Goal: Task Accomplishment & Management: Complete application form

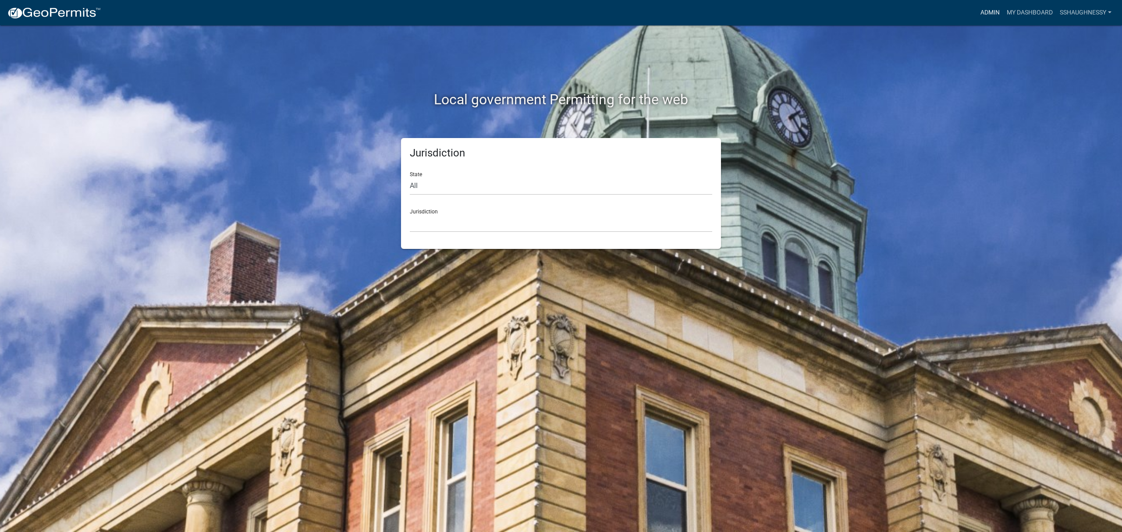
click at [997, 11] on link "Admin" at bounding box center [990, 12] width 26 height 17
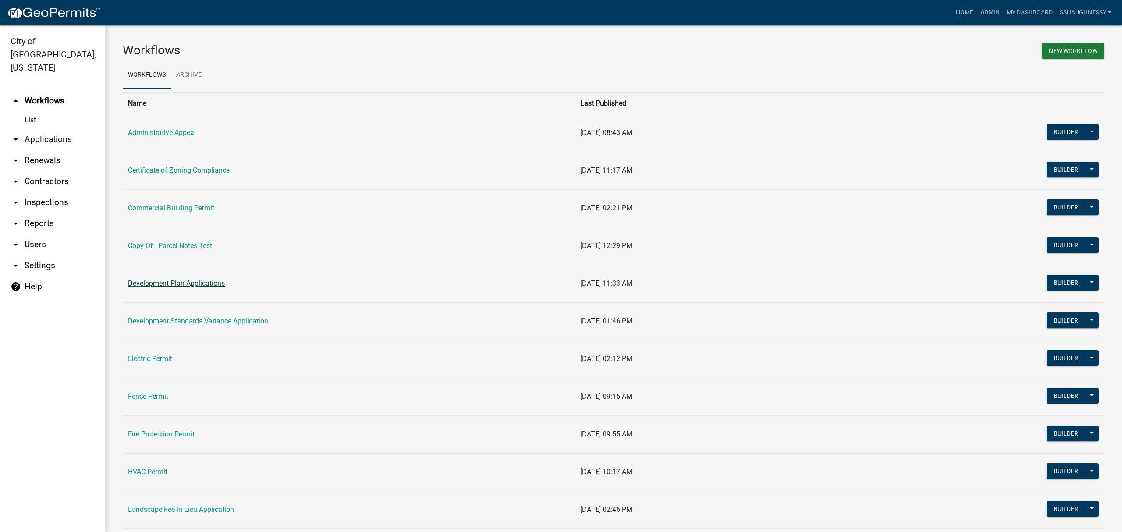
click at [195, 284] on link "Development Plan Applications" at bounding box center [176, 283] width 97 height 8
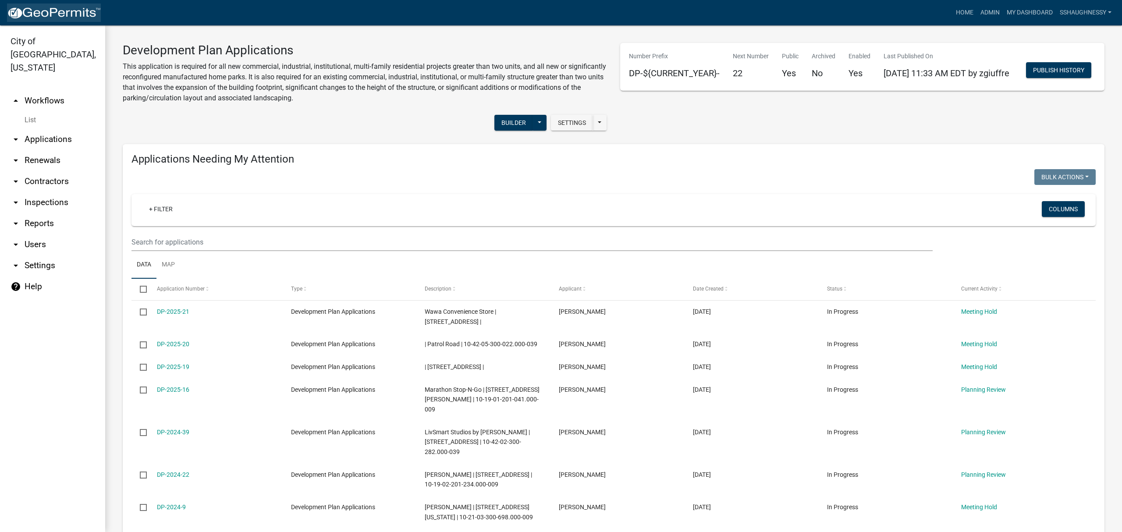
click at [61, 16] on img at bounding box center [54, 13] width 94 height 13
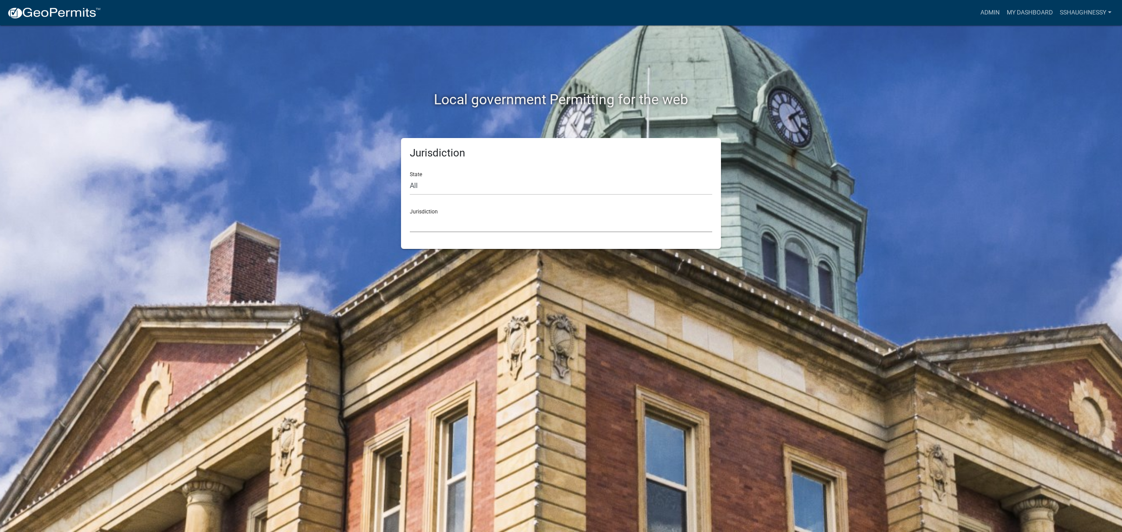
click at [575, 226] on select "[GEOGRAPHIC_DATA], [US_STATE] [GEOGRAPHIC_DATA], [US_STATE][PERSON_NAME][GEOGRA…" at bounding box center [561, 223] width 302 height 18
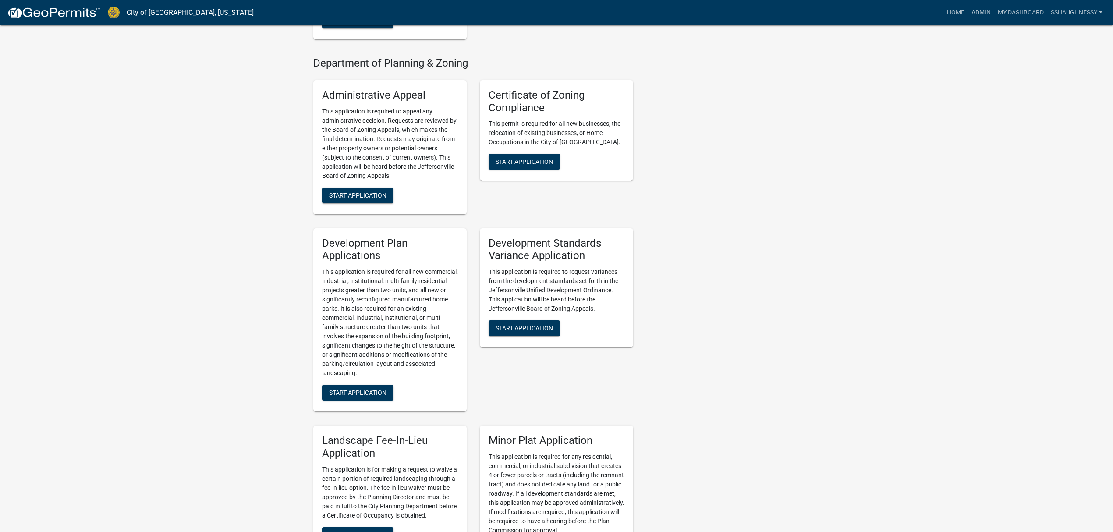
scroll to position [817, 0]
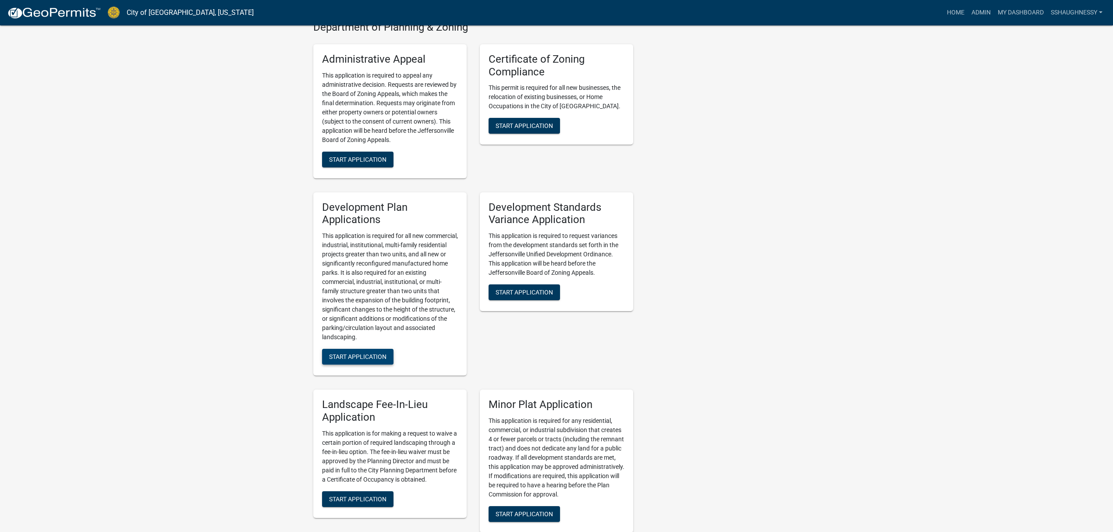
click at [356, 349] on button "Start Application" at bounding box center [357, 357] width 71 height 16
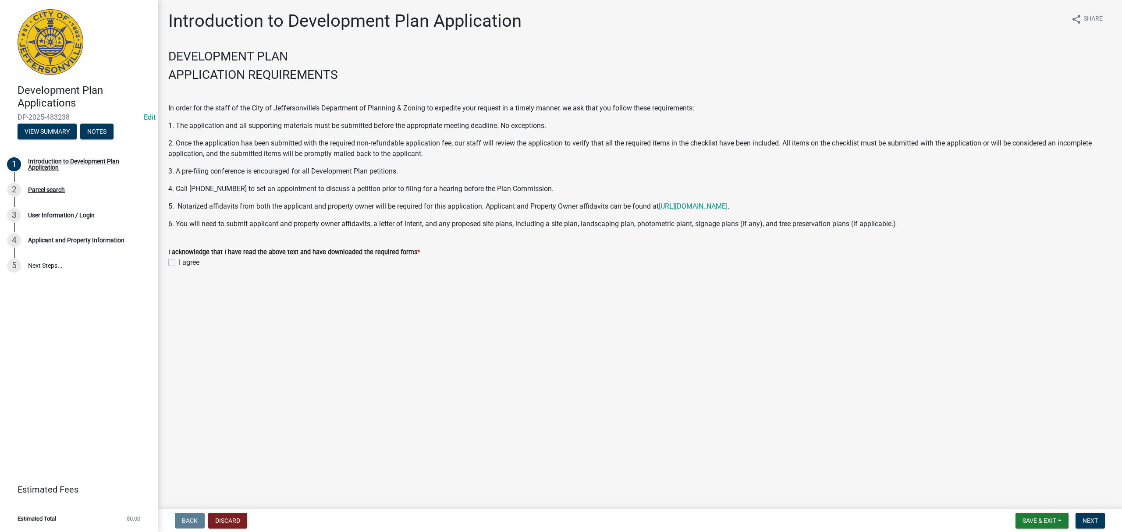
click at [179, 264] on label "I agree" at bounding box center [189, 262] width 21 height 11
click at [179, 263] on input "I agree" at bounding box center [182, 260] width 6 height 6
checkbox input "true"
click at [1088, 526] on button "Next" at bounding box center [1089, 521] width 29 height 16
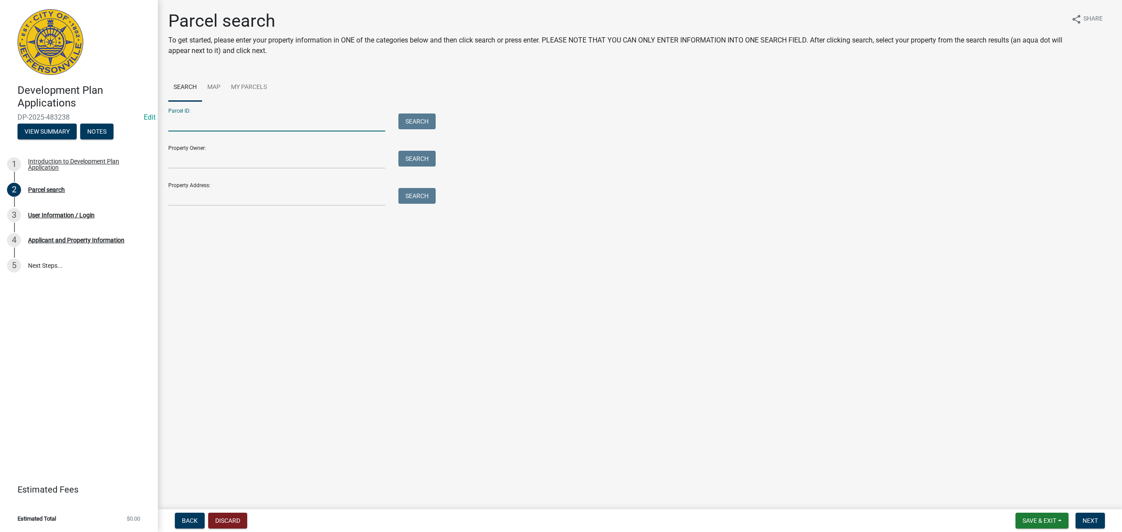
click at [212, 117] on input "Parcel ID:" at bounding box center [276, 122] width 217 height 18
paste input "10-21-01-100-151.000-010"
type input "10-21-01-100-151.000-010"
click at [409, 121] on button "Search" at bounding box center [416, 121] width 37 height 16
click at [280, 120] on input "10-21-01-100-151.000-010" at bounding box center [276, 122] width 217 height 18
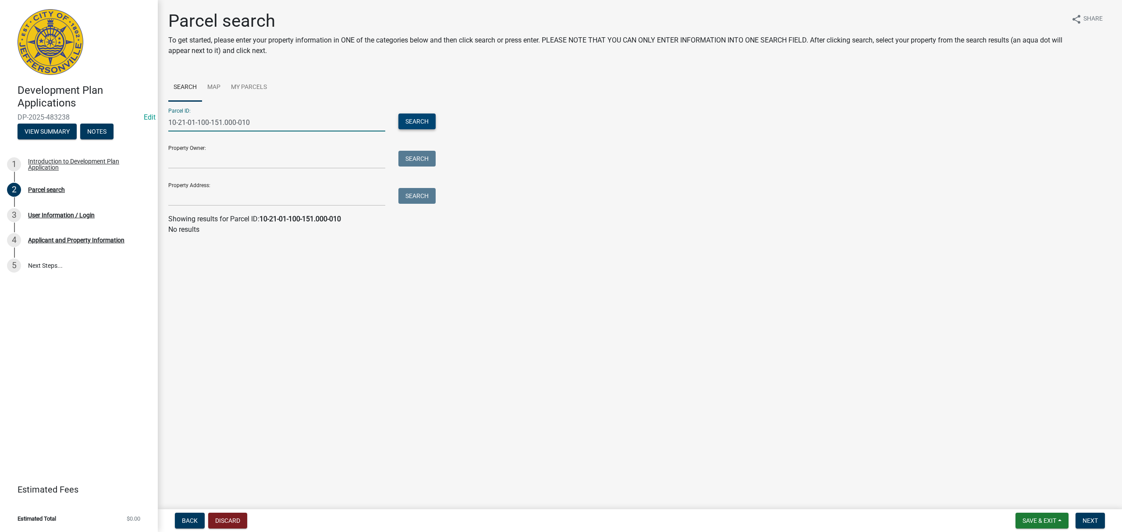
click at [410, 120] on button "Search" at bounding box center [416, 121] width 37 height 16
click at [216, 90] on link "Map" at bounding box center [214, 88] width 24 height 28
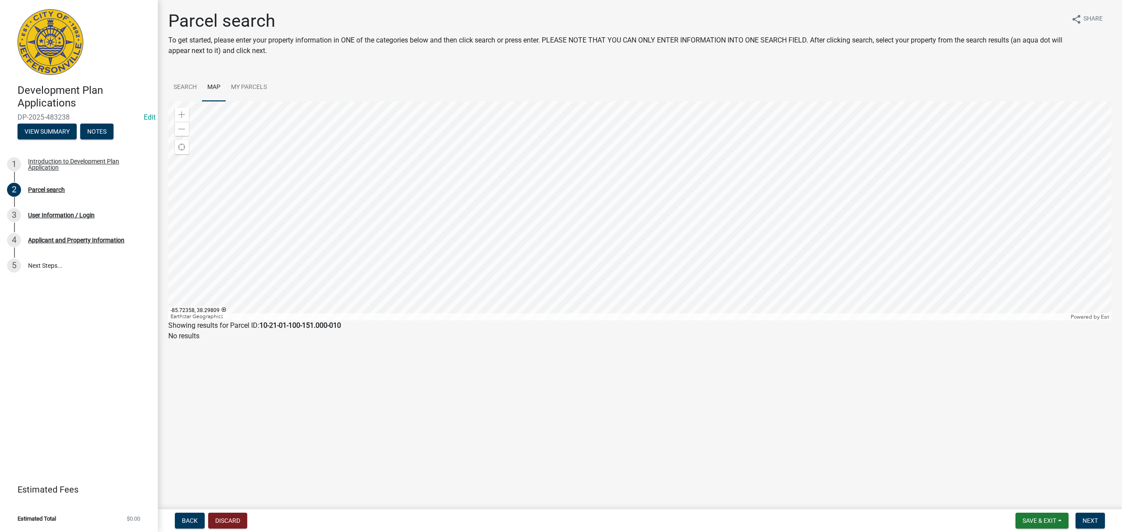
click at [658, 206] on div at bounding box center [639, 210] width 943 height 219
click at [182, 113] on span at bounding box center [181, 114] width 7 height 7
click at [349, 207] on div at bounding box center [639, 210] width 943 height 219
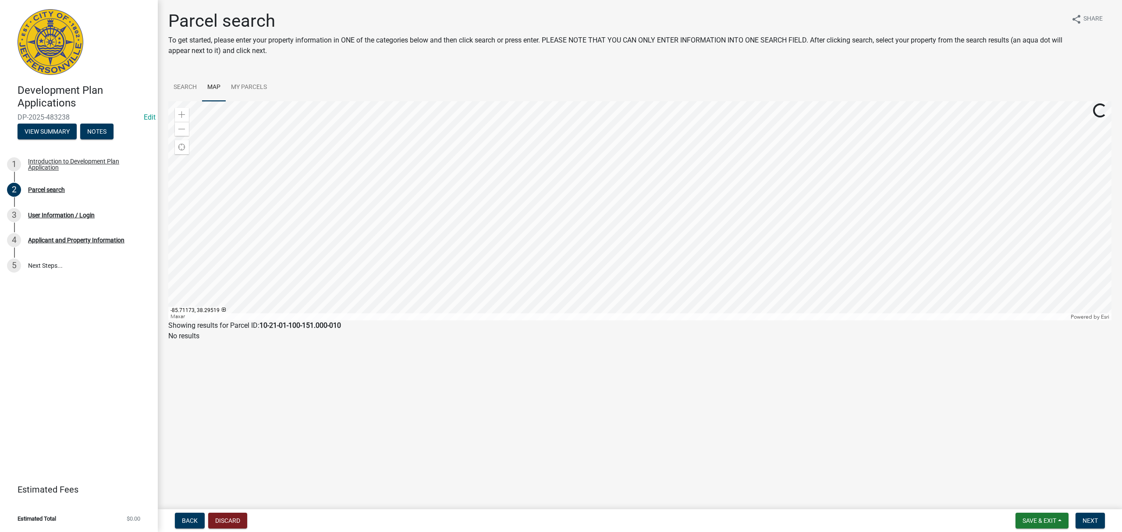
click at [580, 149] on div at bounding box center [639, 210] width 943 height 219
click at [177, 113] on div "Zoom in" at bounding box center [182, 115] width 14 height 14
click at [725, 320] on div at bounding box center [639, 210] width 943 height 219
click at [733, 320] on div at bounding box center [639, 210] width 943 height 219
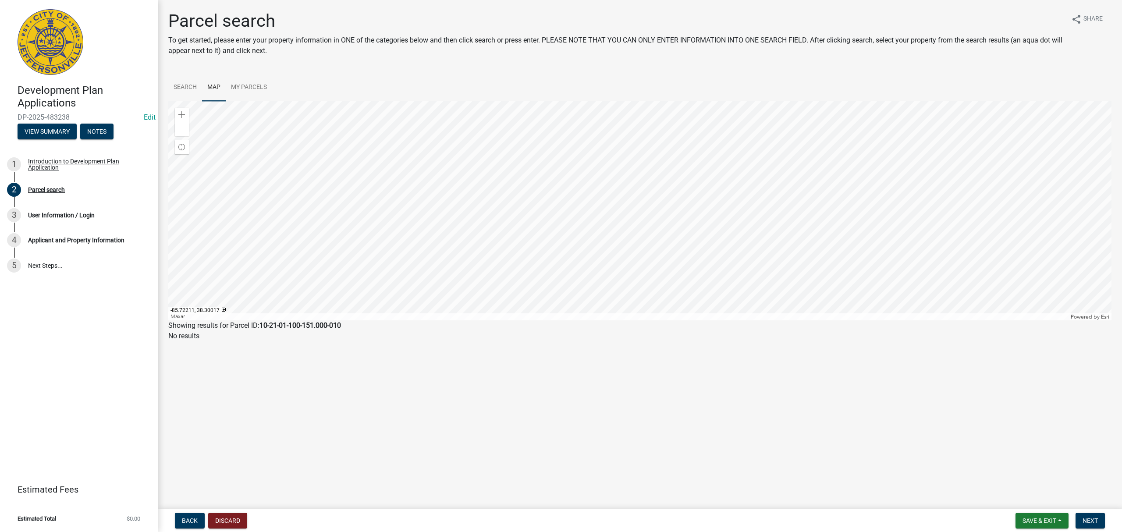
click at [379, 166] on div at bounding box center [639, 210] width 943 height 219
click at [532, 101] on div at bounding box center [639, 210] width 943 height 219
click at [510, 320] on div at bounding box center [639, 210] width 943 height 219
click at [484, 320] on div at bounding box center [639, 210] width 943 height 219
click at [554, 314] on div at bounding box center [639, 210] width 943 height 219
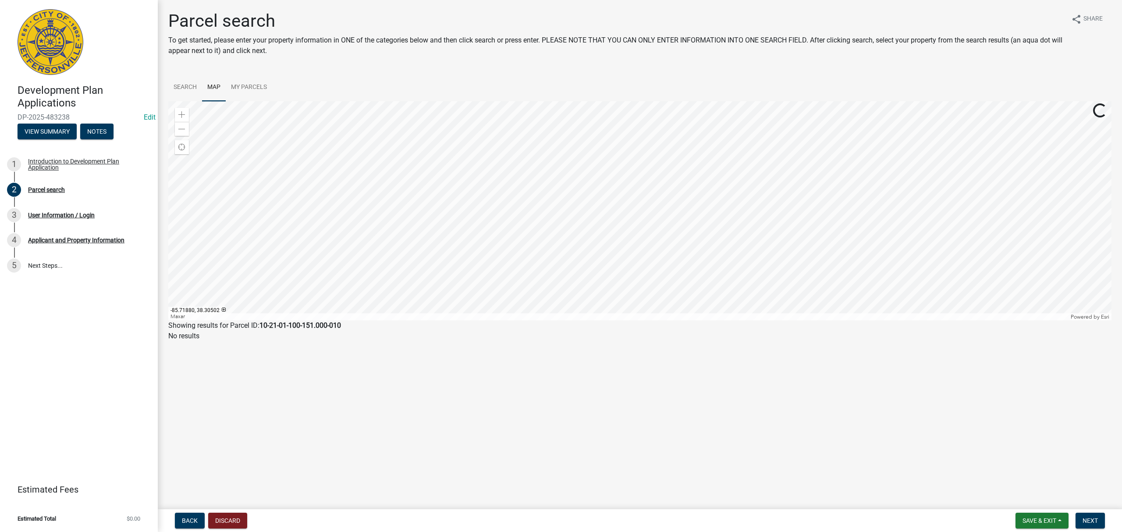
click at [417, 255] on div at bounding box center [639, 210] width 943 height 219
click at [418, 255] on div at bounding box center [639, 210] width 943 height 219
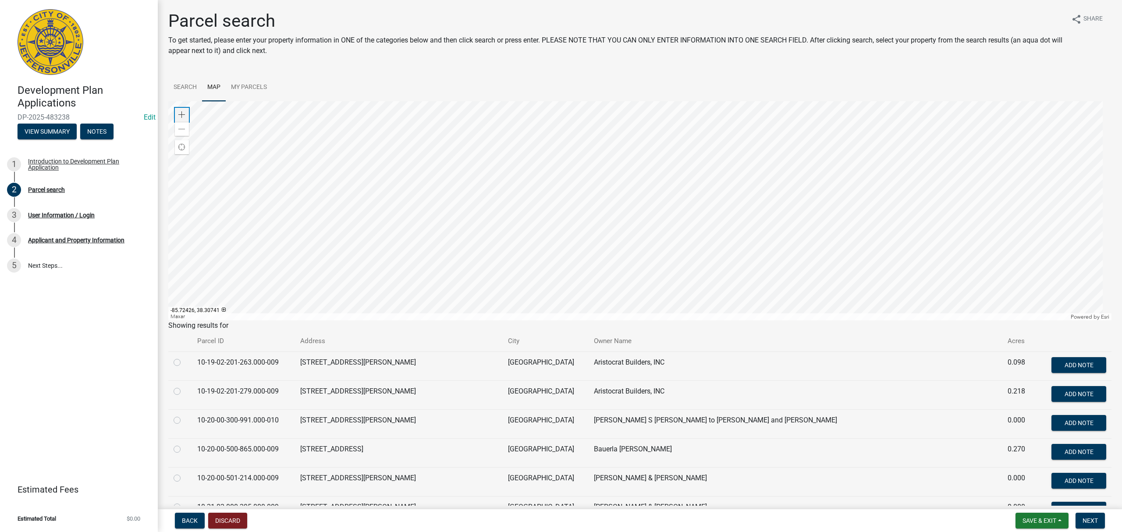
click at [177, 114] on div "Zoom in" at bounding box center [182, 115] width 14 height 14
click at [641, 141] on div at bounding box center [639, 210] width 943 height 219
click at [454, 195] on div at bounding box center [639, 210] width 943 height 219
click at [180, 119] on div "Zoom in" at bounding box center [182, 115] width 14 height 14
click at [582, 209] on div at bounding box center [639, 210] width 943 height 219
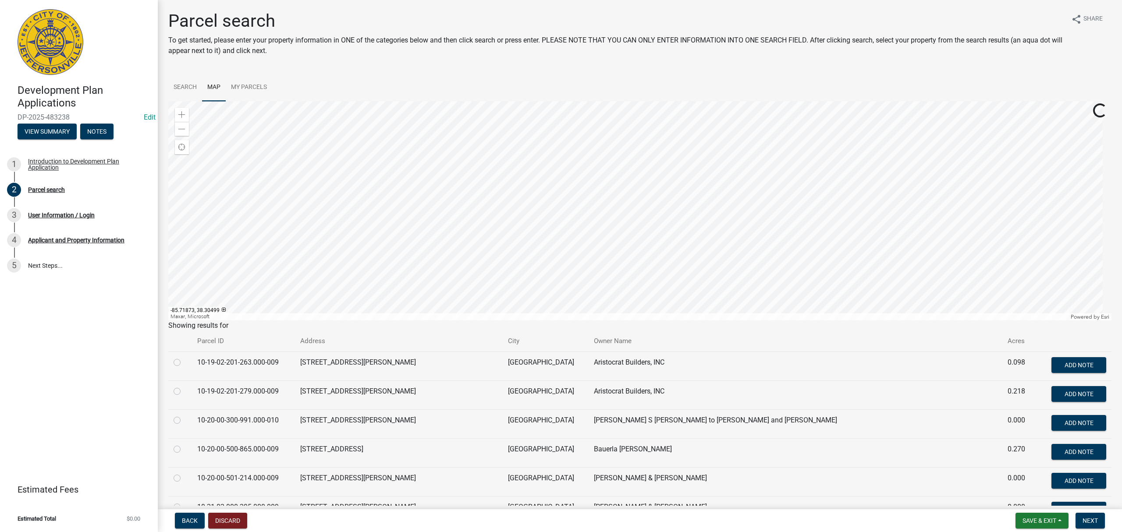
click at [416, 169] on div at bounding box center [639, 210] width 943 height 219
click at [188, 86] on link "Search" at bounding box center [185, 88] width 34 height 28
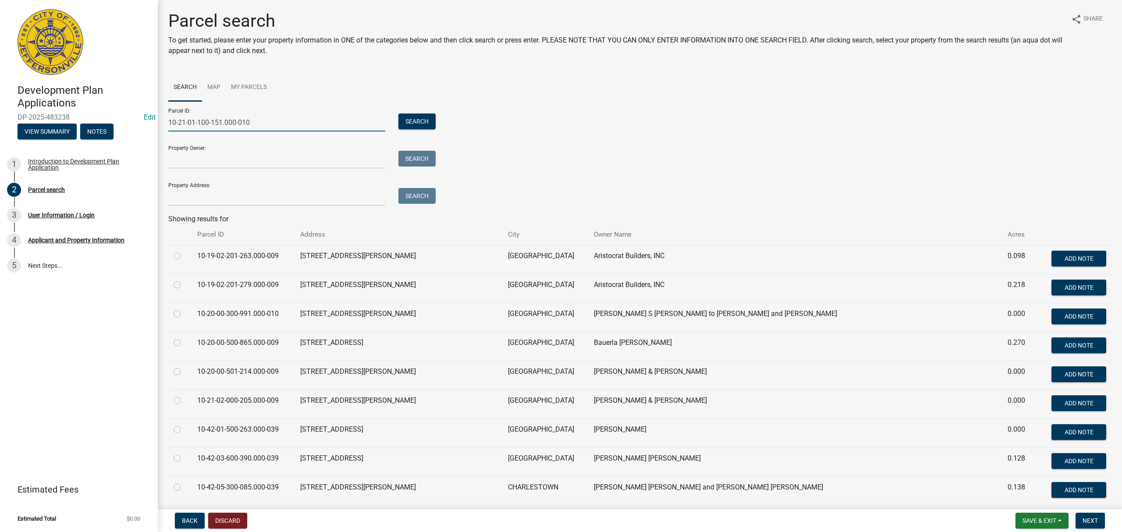
click at [277, 118] on input "10-21-01-100-151.000-010" at bounding box center [276, 122] width 217 height 18
drag, startPoint x: 301, startPoint y: 118, endPoint x: 137, endPoint y: 123, distance: 163.9
click at [137, 123] on div "Development Plan Applications DP-2025-483238 Edit View Summary Notes 1 Introduc…" at bounding box center [561, 266] width 1122 height 532
paste input "text"
type input "10-21-01-100-151.000-010"
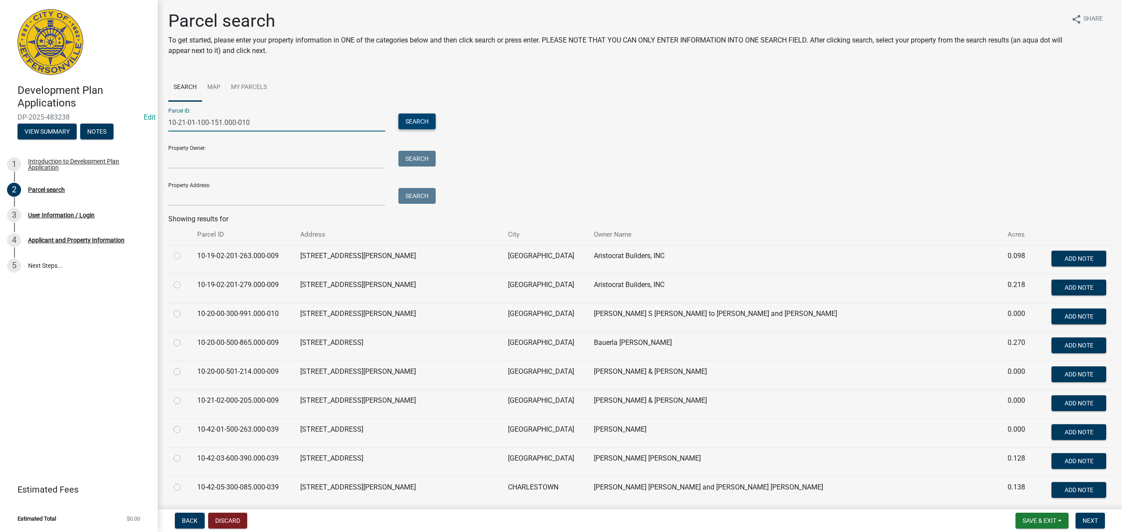
click at [415, 124] on button "Search" at bounding box center [416, 121] width 37 height 16
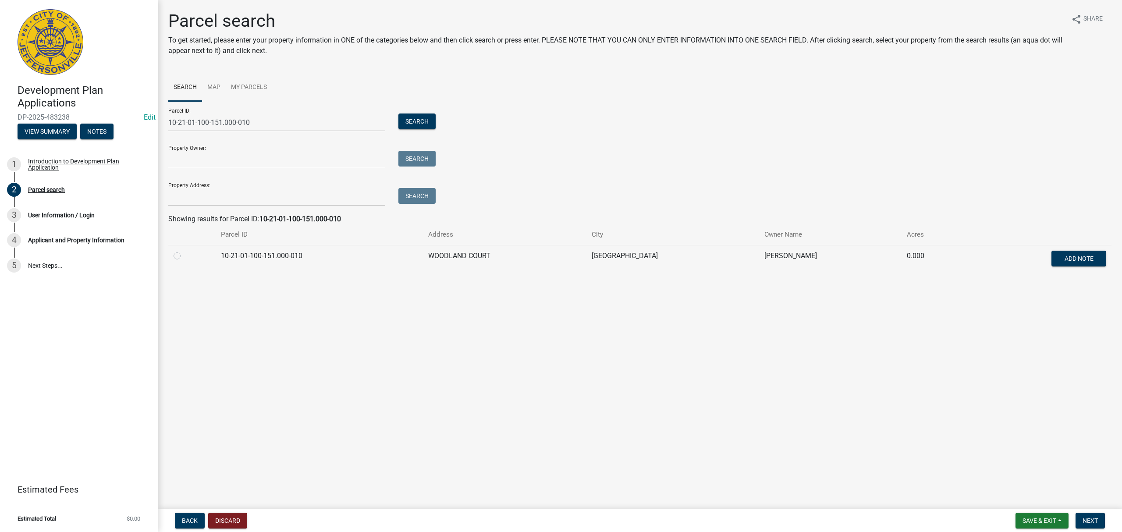
click at [184, 251] on label at bounding box center [184, 251] width 0 height 0
click at [184, 256] on input "radio" at bounding box center [187, 254] width 6 height 6
radio input "true"
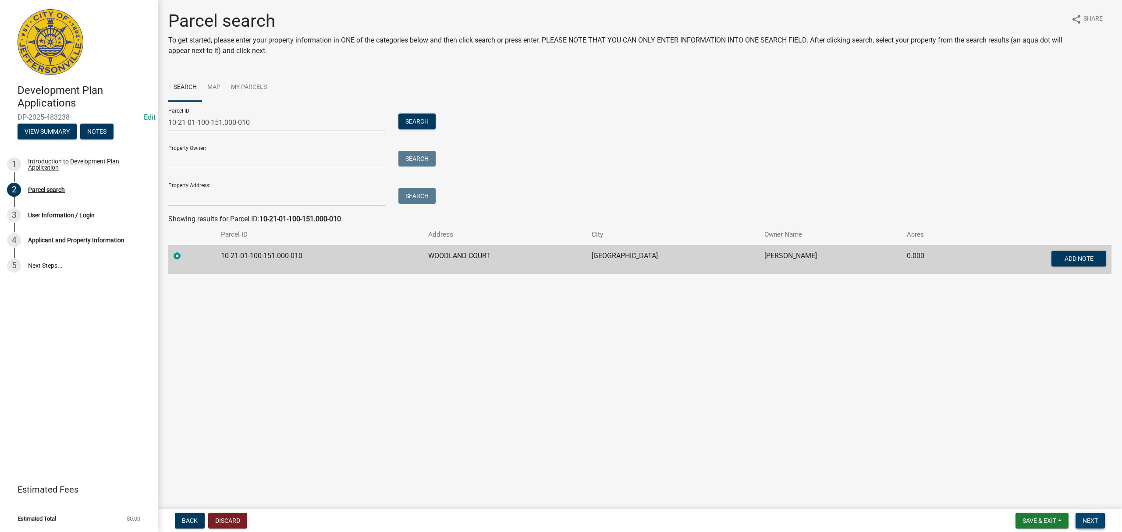
click at [1096, 523] on span "Next" at bounding box center [1089, 520] width 15 height 7
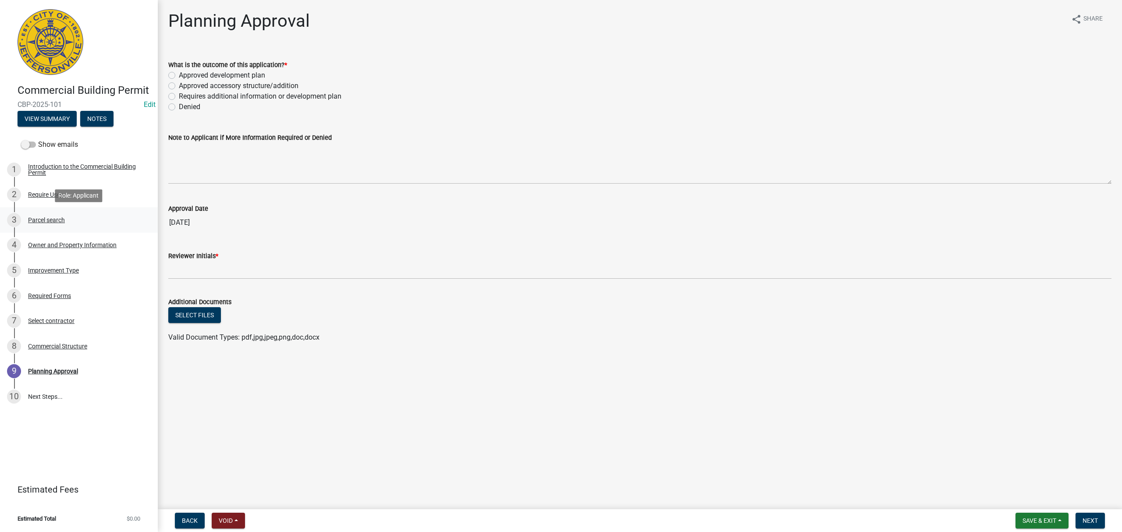
click at [53, 219] on div "Parcel search" at bounding box center [46, 220] width 37 height 6
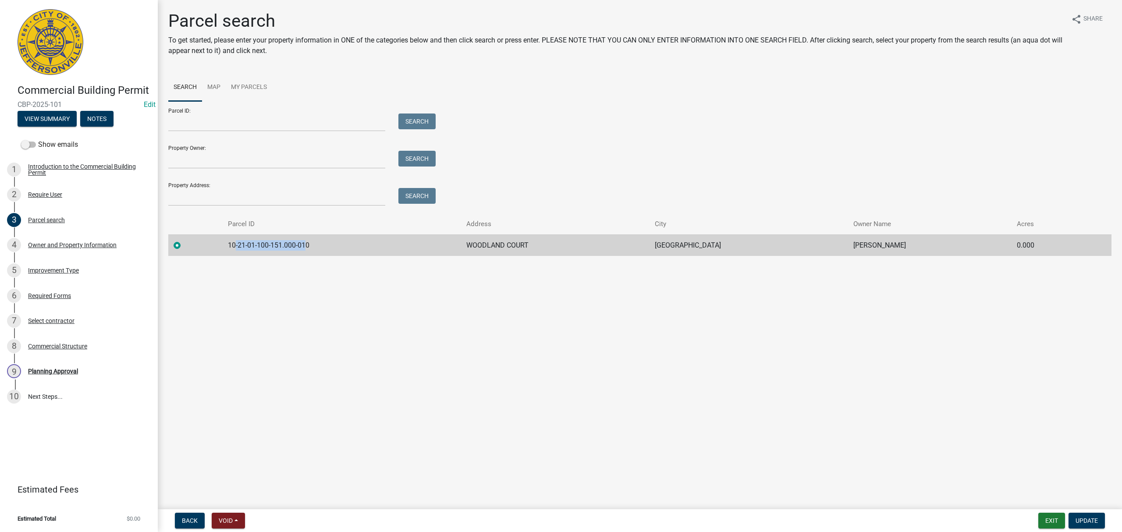
drag, startPoint x: 310, startPoint y: 246, endPoint x: 237, endPoint y: 244, distance: 72.7
click at [237, 244] on td "10-21-01-100-151.000-010" at bounding box center [342, 244] width 238 height 21
click at [309, 244] on td "10-21-01-100-151.000-010" at bounding box center [342, 244] width 238 height 21
click at [260, 244] on td "10-21-01-100-151.000-010" at bounding box center [342, 244] width 238 height 21
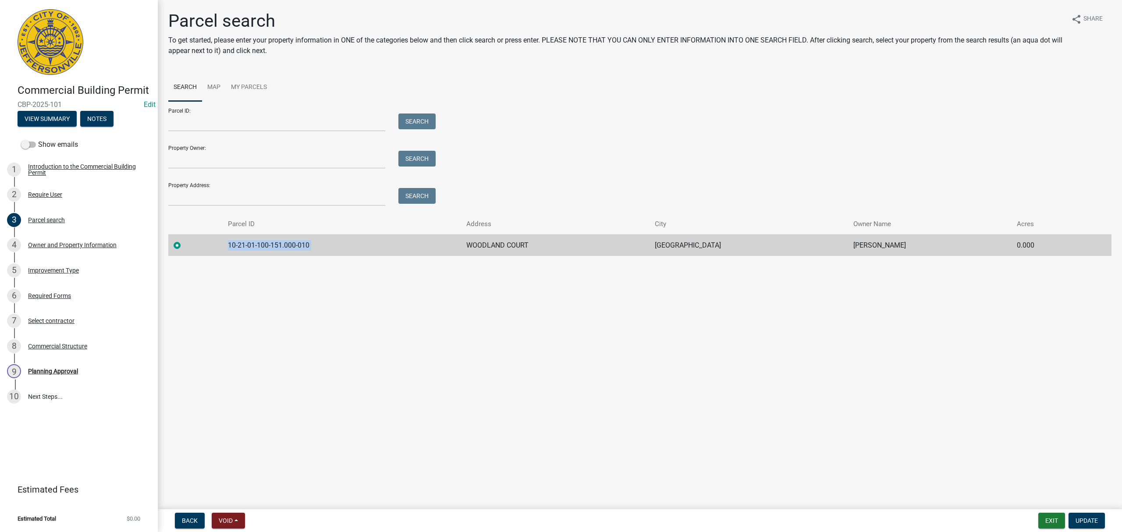
click at [260, 244] on td "10-21-01-100-151.000-010" at bounding box center [342, 244] width 238 height 21
copy td "10-21-01-100-151.000-010"
